Goal: Transaction & Acquisition: Purchase product/service

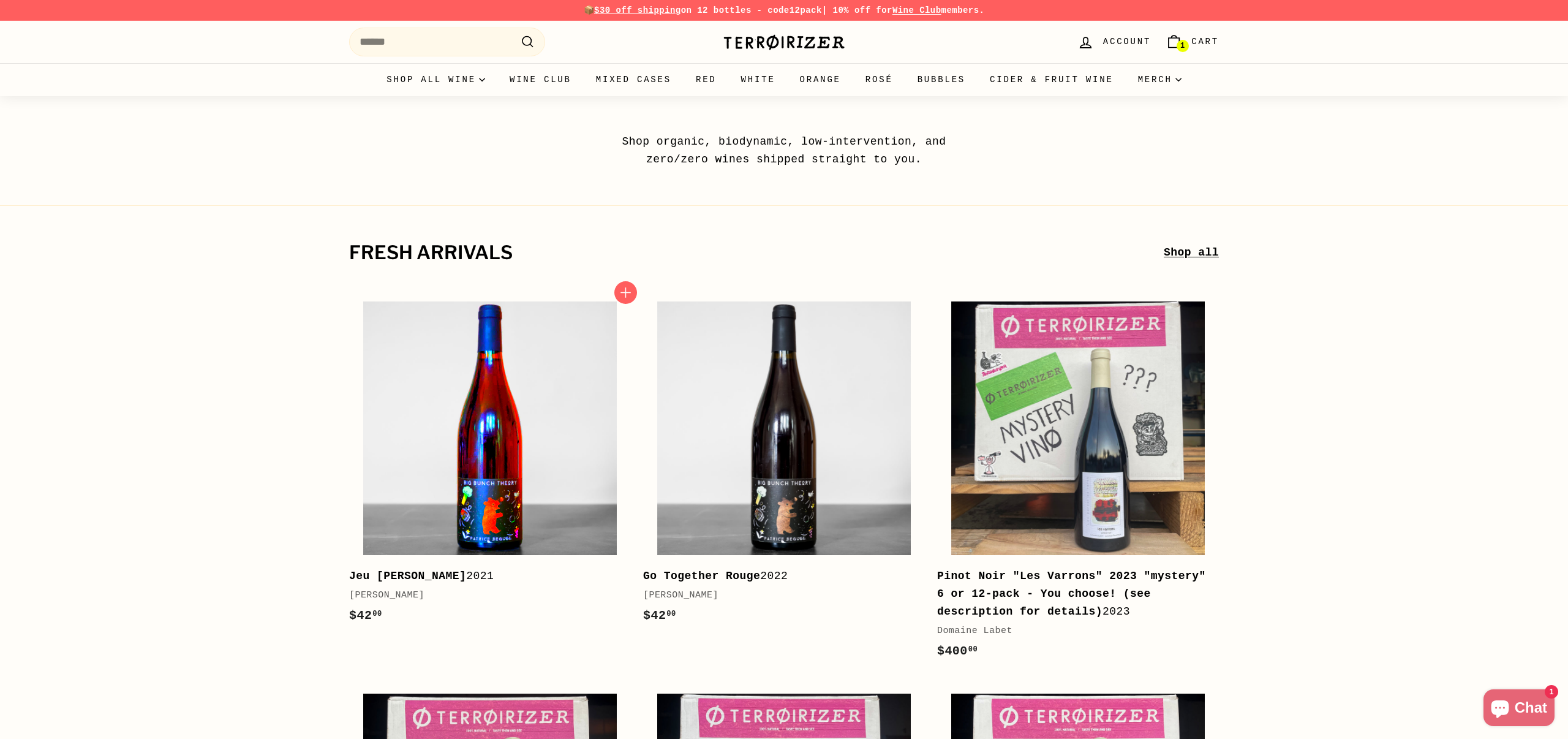
click at [421, 399] on img at bounding box center [490, 428] width 254 height 254
click at [751, 47] on img at bounding box center [784, 42] width 122 height 17
